Goal: Book appointment/travel/reservation

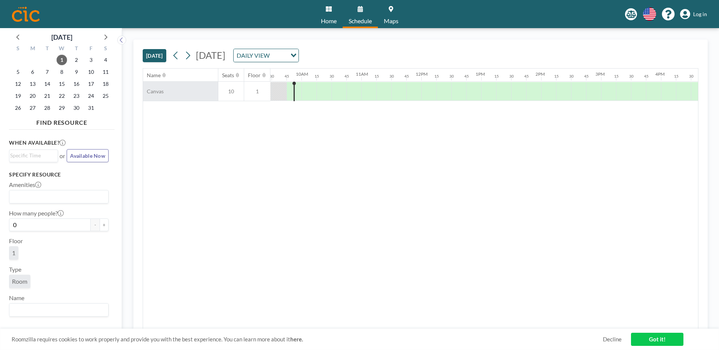
scroll to position [0, 569]
click at [104, 37] on icon at bounding box center [105, 37] width 10 height 10
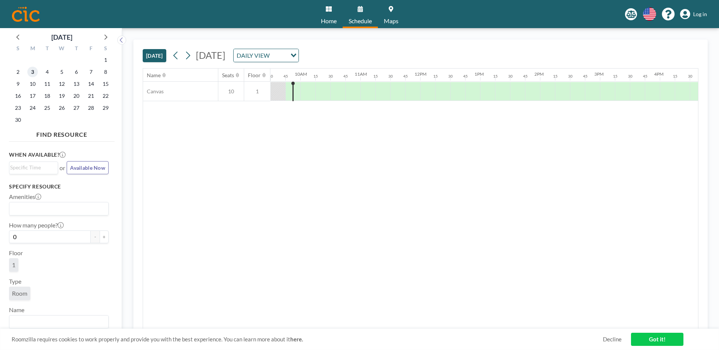
click at [37, 70] on span "3" at bounding box center [32, 72] width 10 height 10
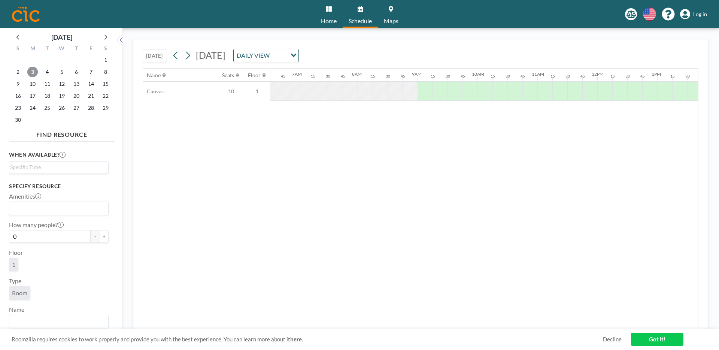
scroll to position [0, 411]
click at [406, 90] on div at bounding box center [405, 91] width 15 height 19
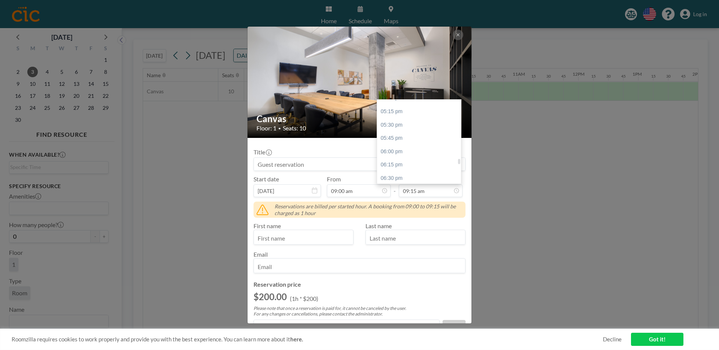
scroll to position [905, 0]
click at [400, 104] on div "05:00 pm" at bounding box center [421, 107] width 88 height 13
type input "05:00 pm"
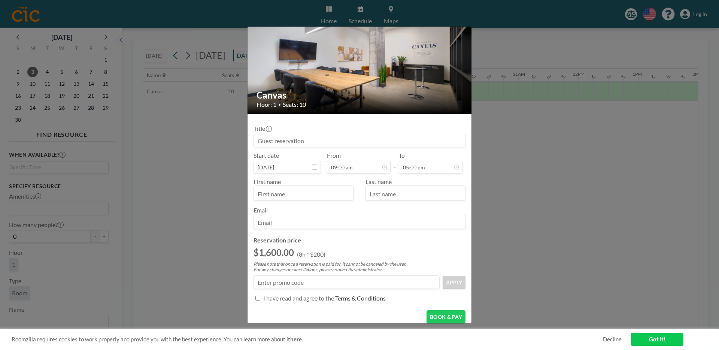
scroll to position [43, 0]
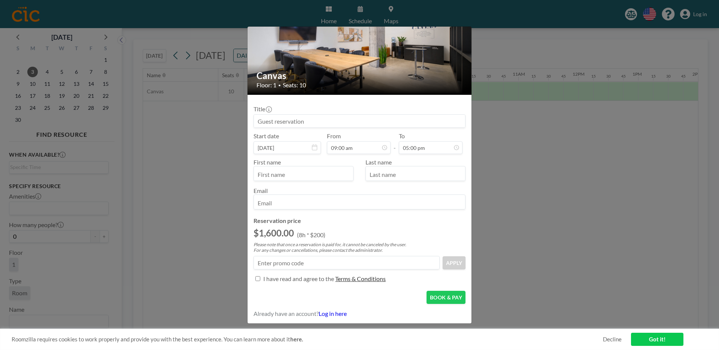
click at [256, 277] on input "Amenities" at bounding box center [257, 278] width 5 height 5
checkbox input "true"
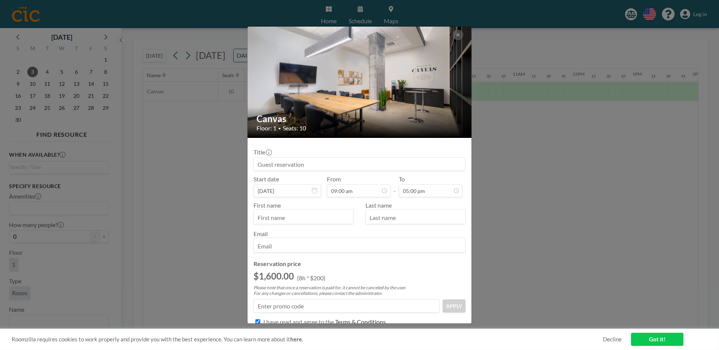
click at [303, 165] on input at bounding box center [359, 164] width 211 height 13
click at [458, 36] on icon at bounding box center [458, 35] width 4 height 4
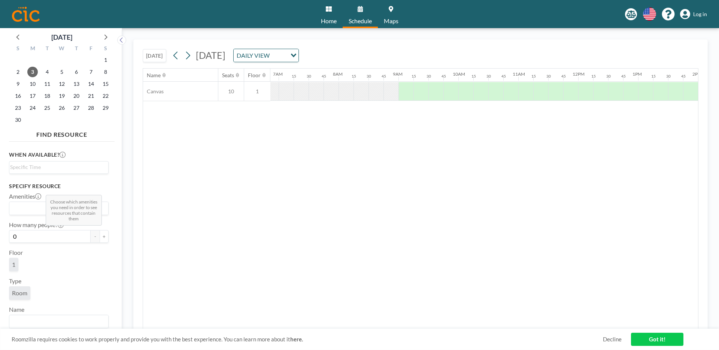
click at [36, 205] on input "Search for option" at bounding box center [57, 208] width 94 height 10
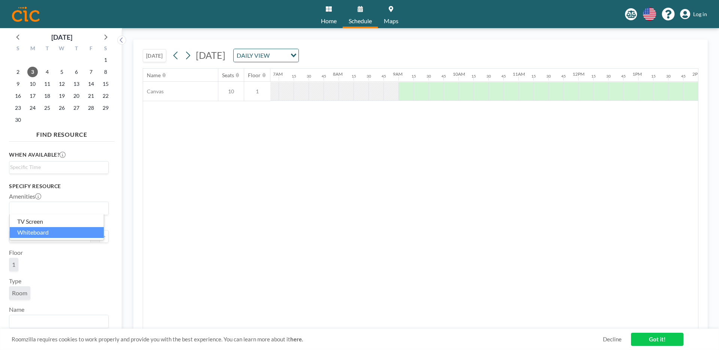
click at [28, 230] on li "Whiteboard" at bounding box center [57, 232] width 94 height 11
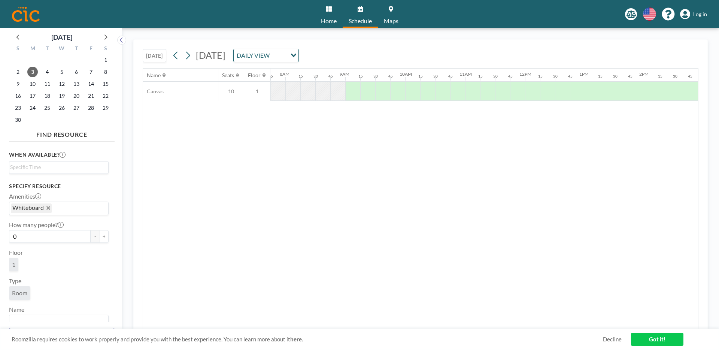
scroll to position [9, 0]
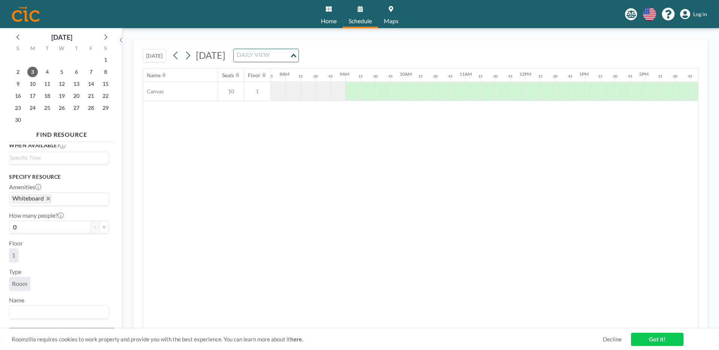
click at [289, 55] on input "Search for option" at bounding box center [261, 56] width 55 height 10
click at [348, 79] on li "WEEKLY VIEW" at bounding box center [351, 79] width 64 height 11
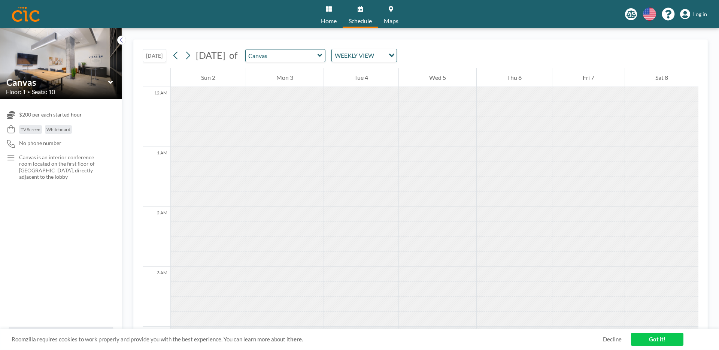
click at [73, 75] on div "Canvas Floor: 1 • Seats: 10" at bounding box center [61, 86] width 122 height 27
click at [110, 83] on icon at bounding box center [110, 82] width 5 height 7
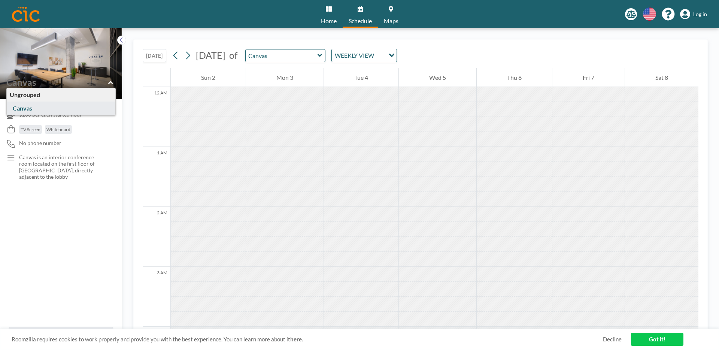
type input "Canvas"
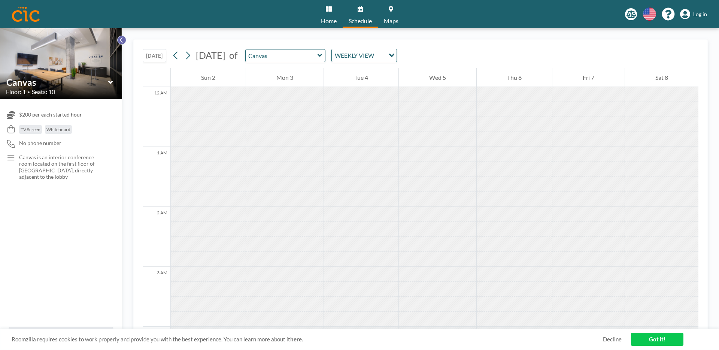
click at [121, 39] on icon at bounding box center [121, 39] width 5 height 7
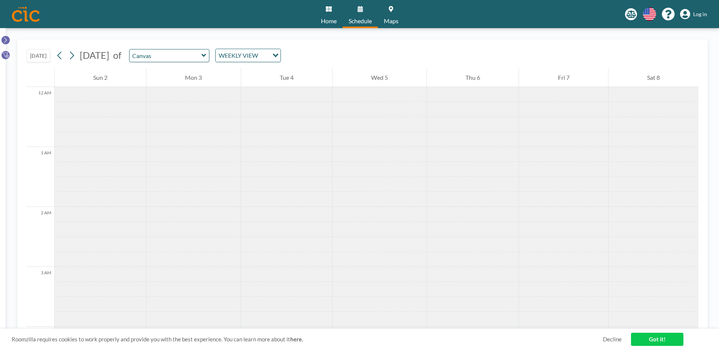
click at [9, 43] on button at bounding box center [5, 40] width 9 height 9
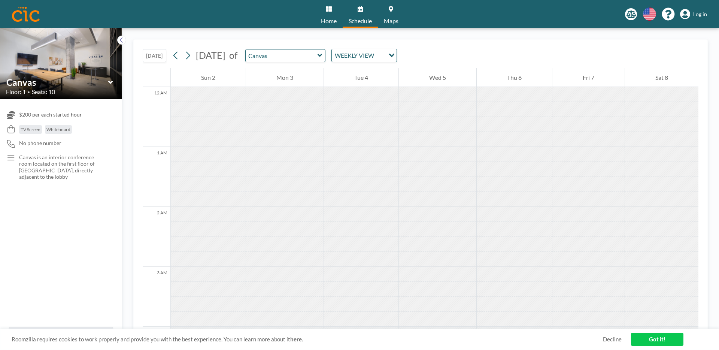
click at [666, 333] on link "Got it!" at bounding box center [657, 338] width 52 height 13
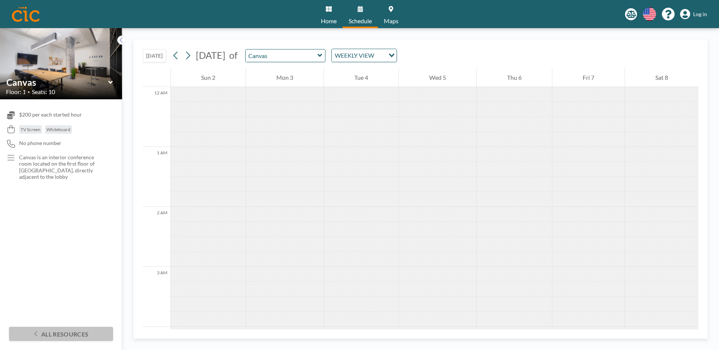
click at [68, 326] on button "All resources" at bounding box center [61, 333] width 104 height 14
